Goal: Information Seeking & Learning: Learn about a topic

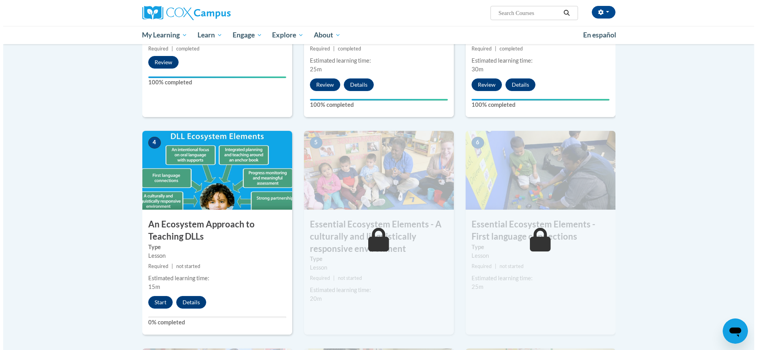
scroll to position [324, 0]
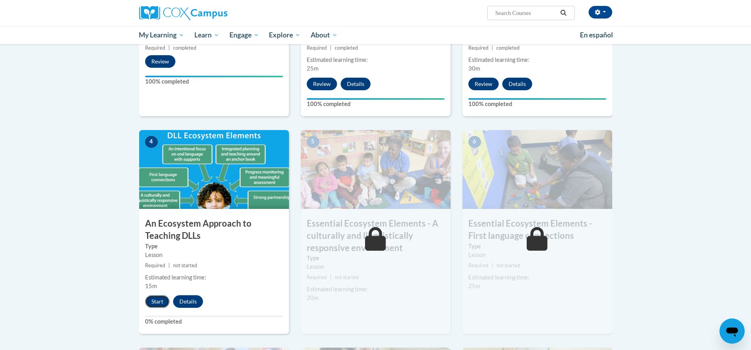
click at [156, 302] on button "Start" at bounding box center [157, 301] width 24 height 13
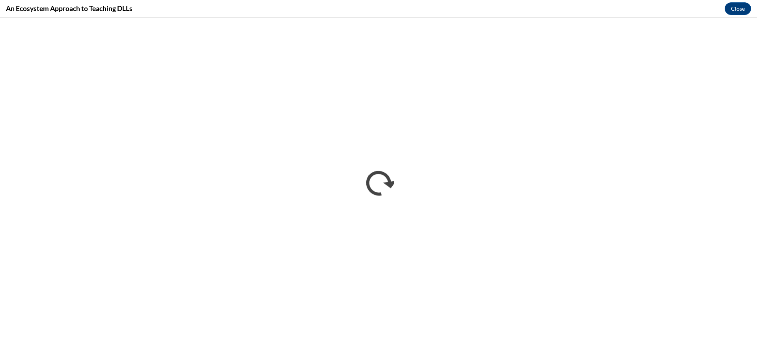
scroll to position [0, 0]
